Goal: Find specific page/section: Find specific page/section

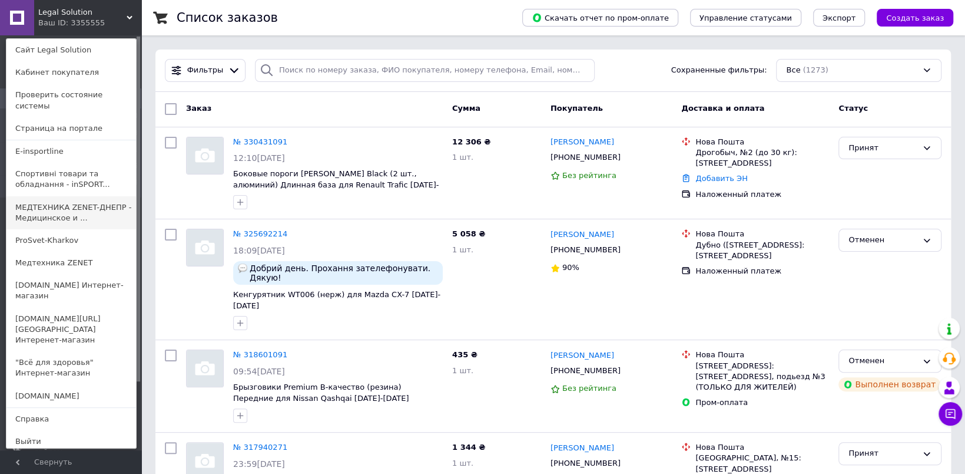
click at [82, 203] on link "МЕДТЕХНИКА ZENET-ДНЕПР - Медицинское и ..." at bounding box center [71, 212] width 130 height 33
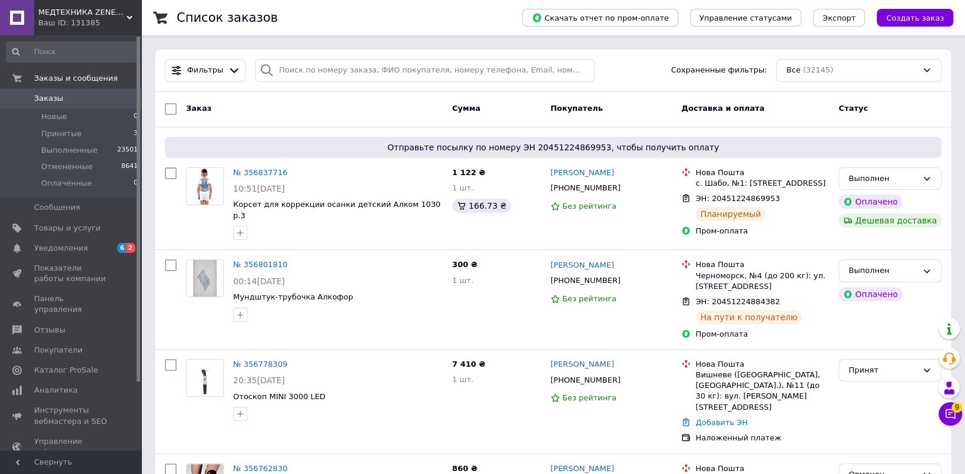
click at [71, 18] on div "Ваш ID: 131385" at bounding box center [89, 23] width 103 height 11
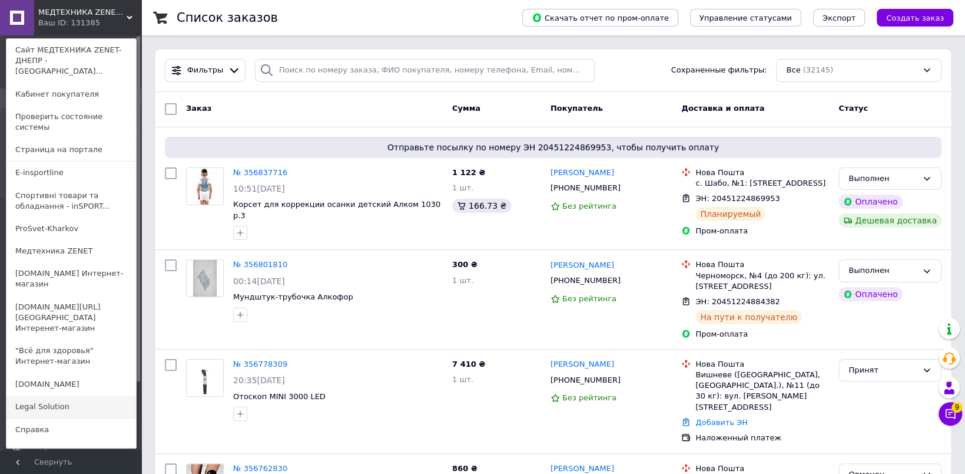
click at [78, 395] on link "Legal Solution" at bounding box center [71, 406] width 130 height 22
